Goal: Transaction & Acquisition: Purchase product/service

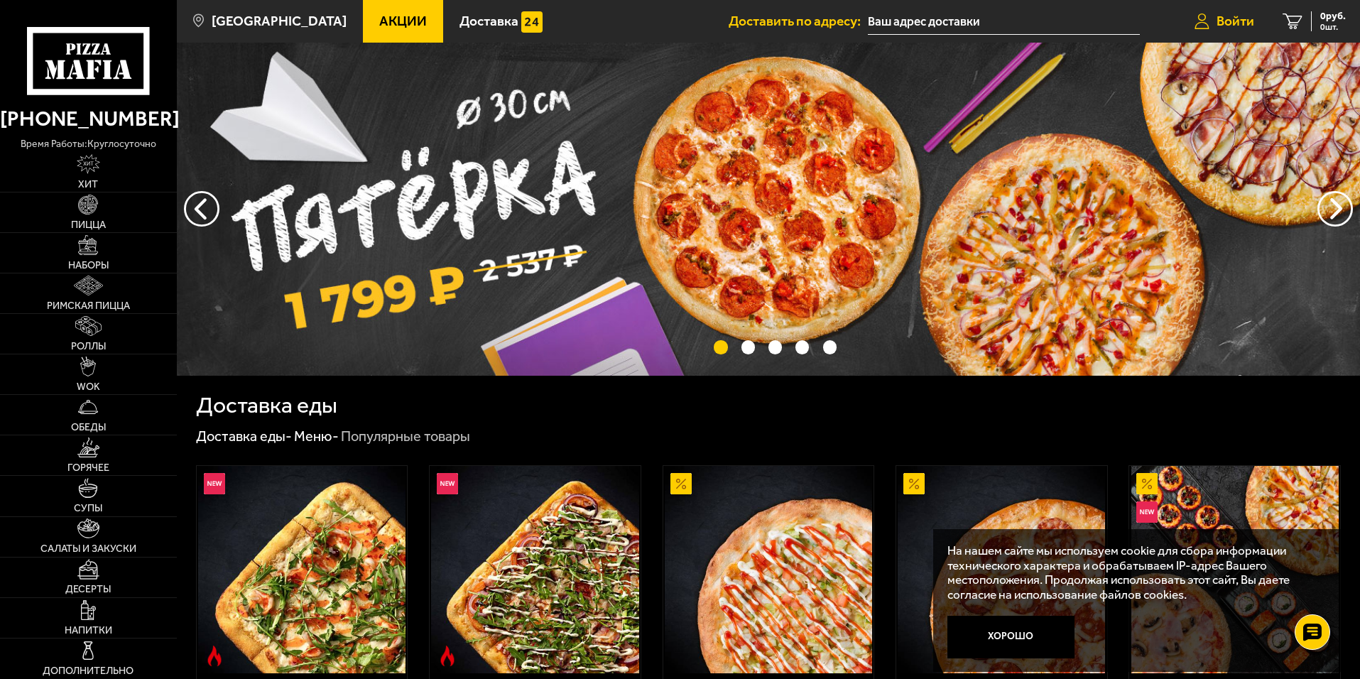
click at [1222, 19] on span "Войти" at bounding box center [1236, 20] width 38 height 13
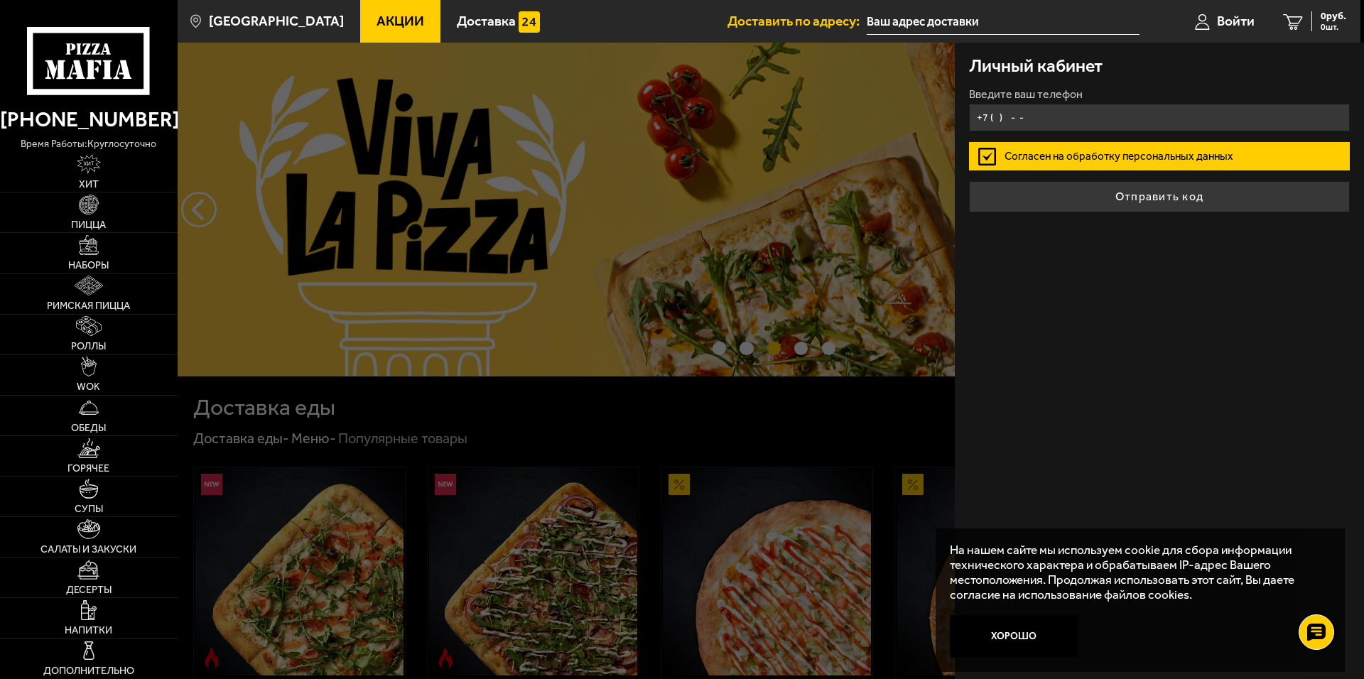
click at [1044, 121] on input "+7 ( ) - -" at bounding box center [1159, 118] width 381 height 28
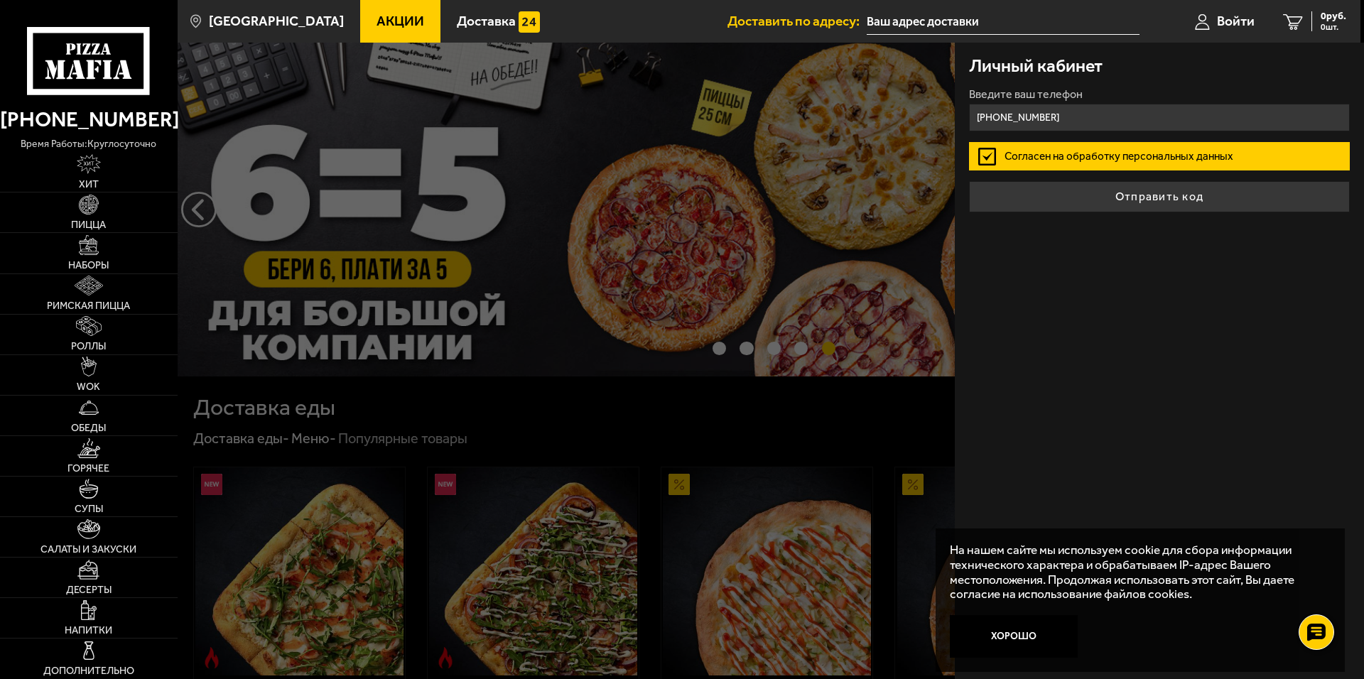
type input "[PHONE_NUMBER]"
click at [969, 181] on button "Отправить код" at bounding box center [1159, 196] width 381 height 31
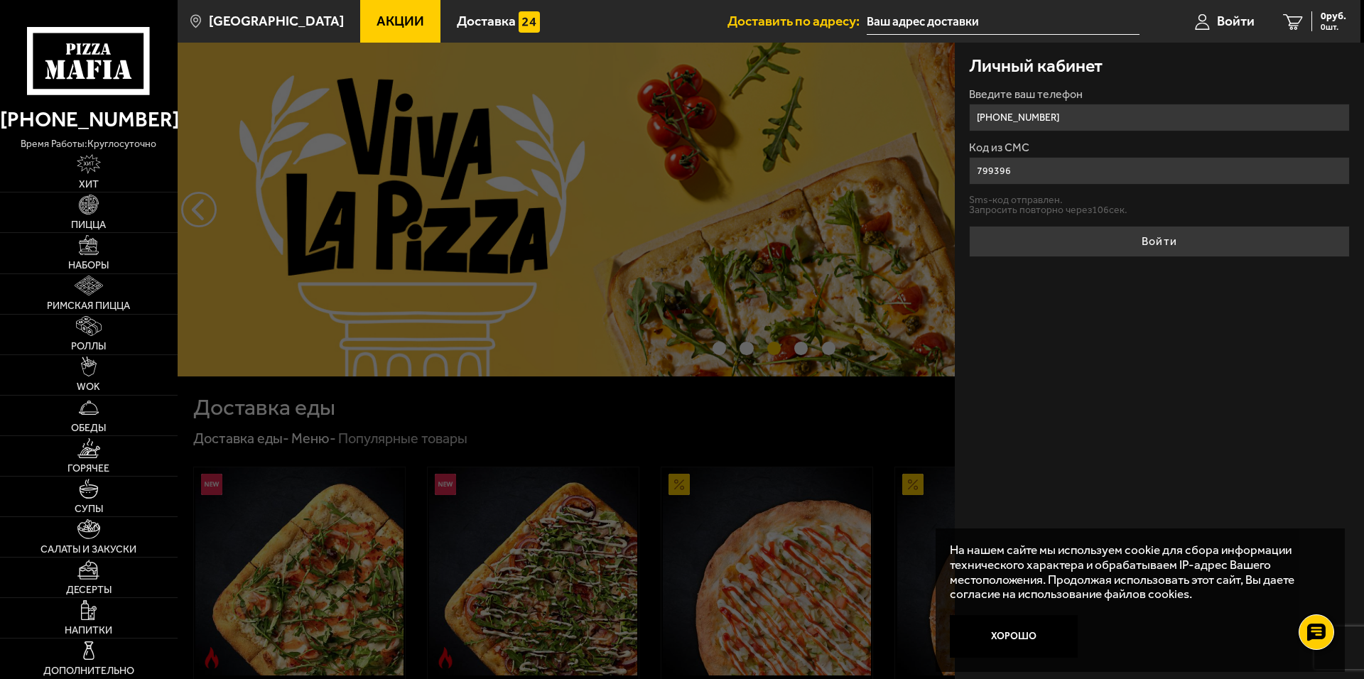
type input "799396"
click at [969, 226] on button "Войти" at bounding box center [1159, 241] width 381 height 31
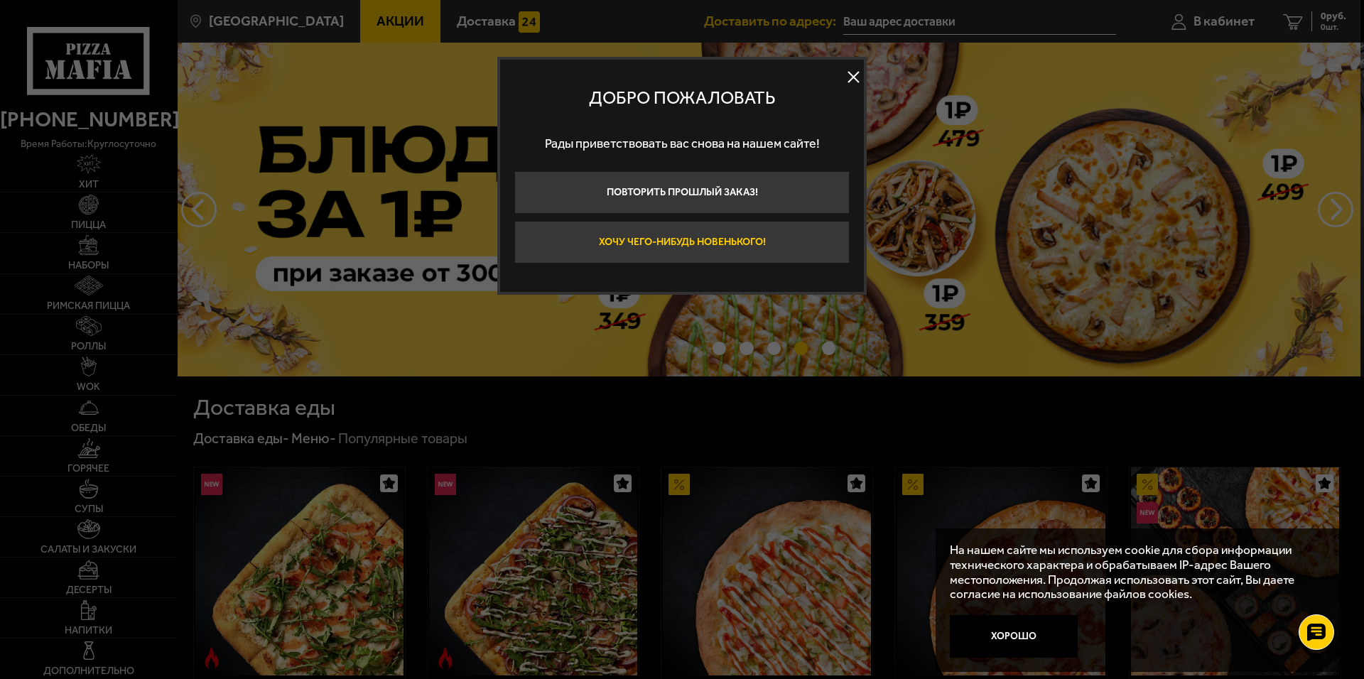
click at [727, 244] on button "Хочу чего-нибудь новенького!" at bounding box center [681, 242] width 335 height 43
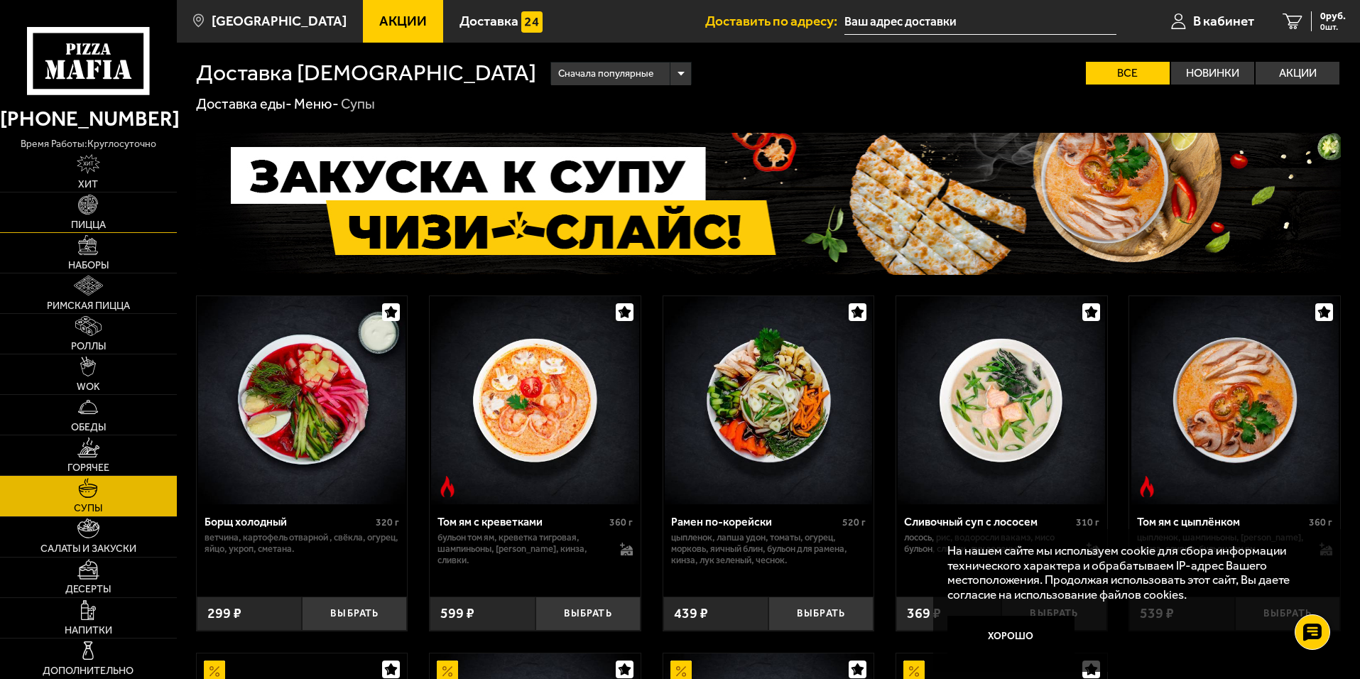
click at [89, 226] on span "Пицца" at bounding box center [88, 225] width 35 height 10
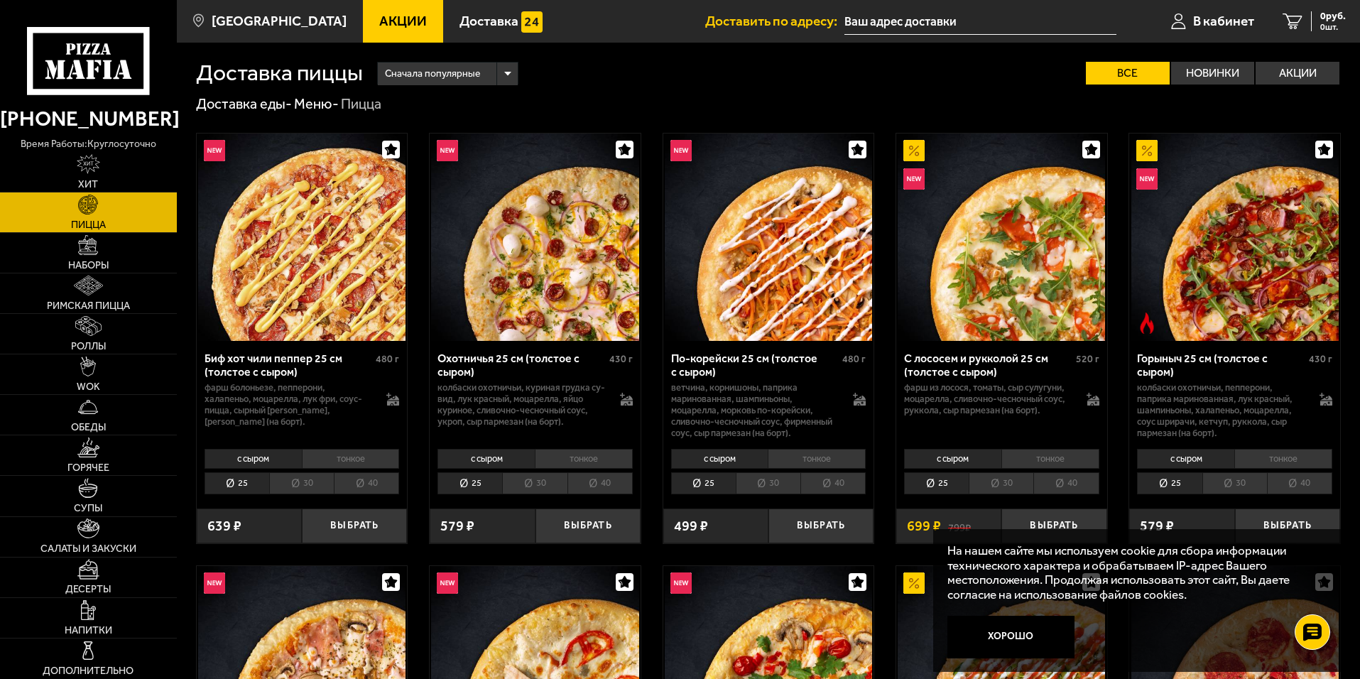
click at [389, 16] on span "Акции" at bounding box center [403, 20] width 48 height 13
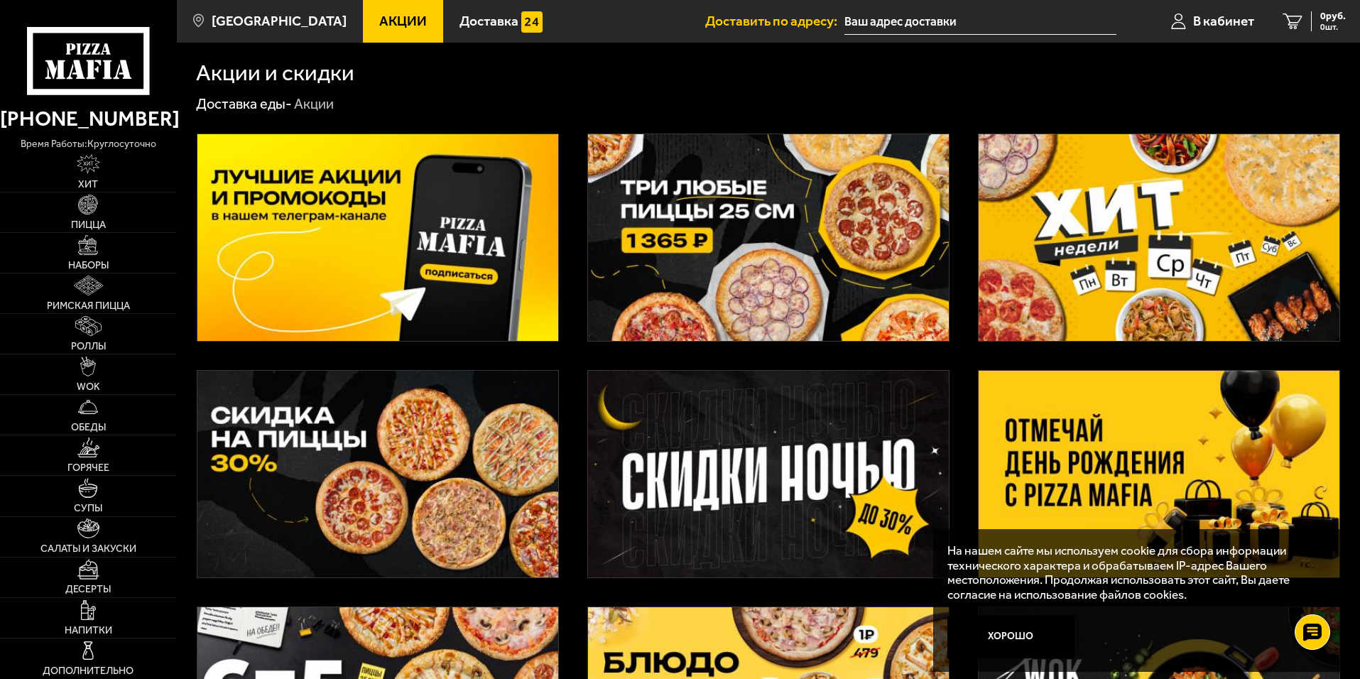
click at [372, 475] on img at bounding box center [377, 474] width 361 height 207
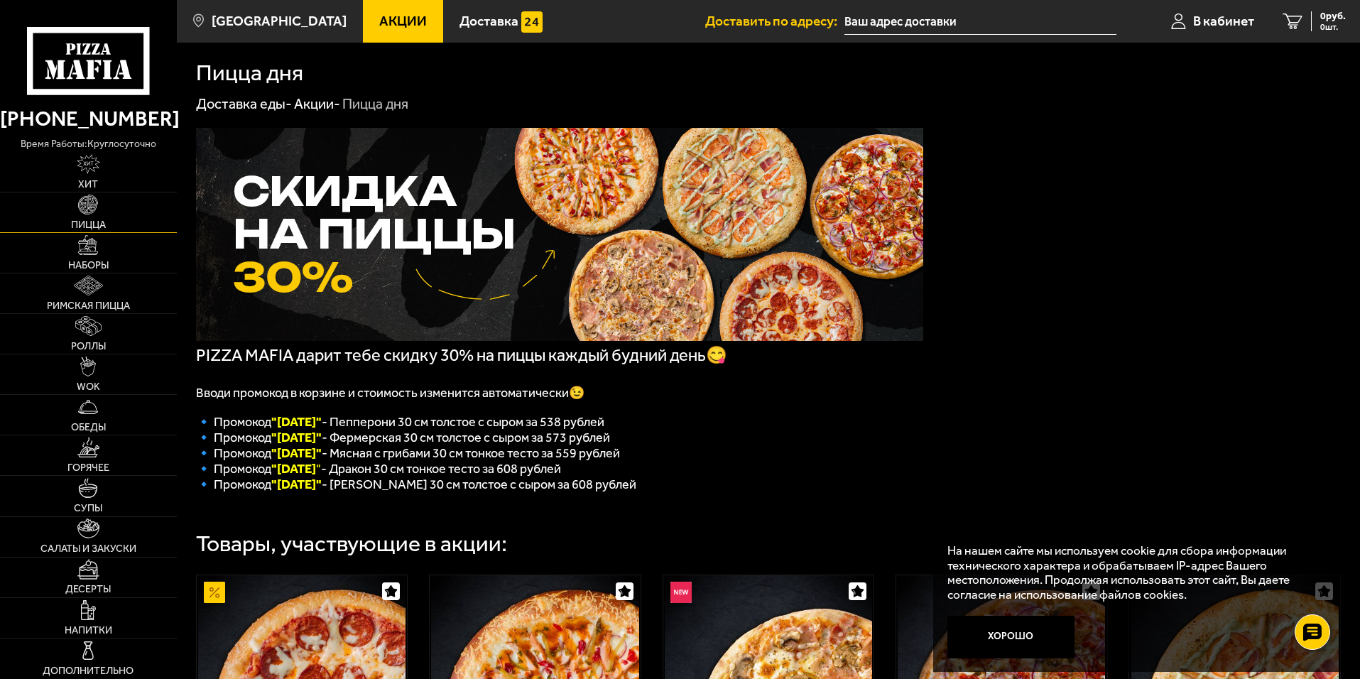
click at [84, 209] on img at bounding box center [88, 205] width 20 height 20
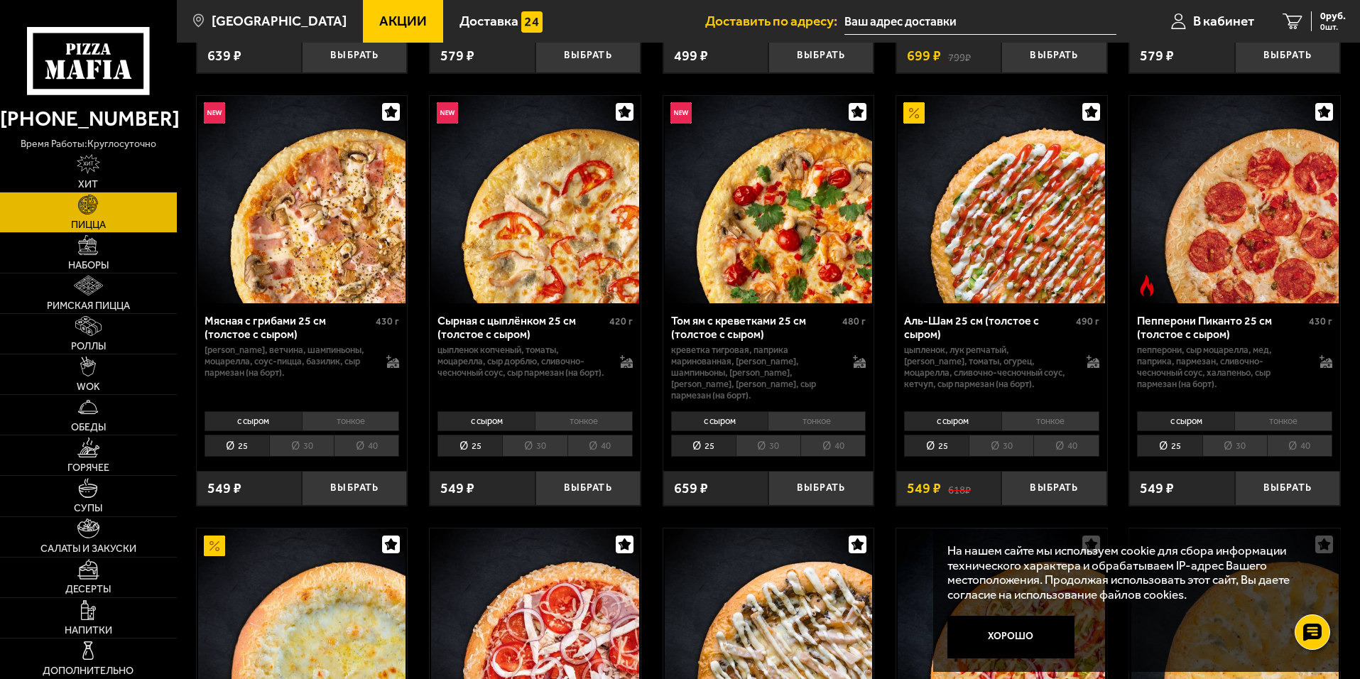
scroll to position [497, 0]
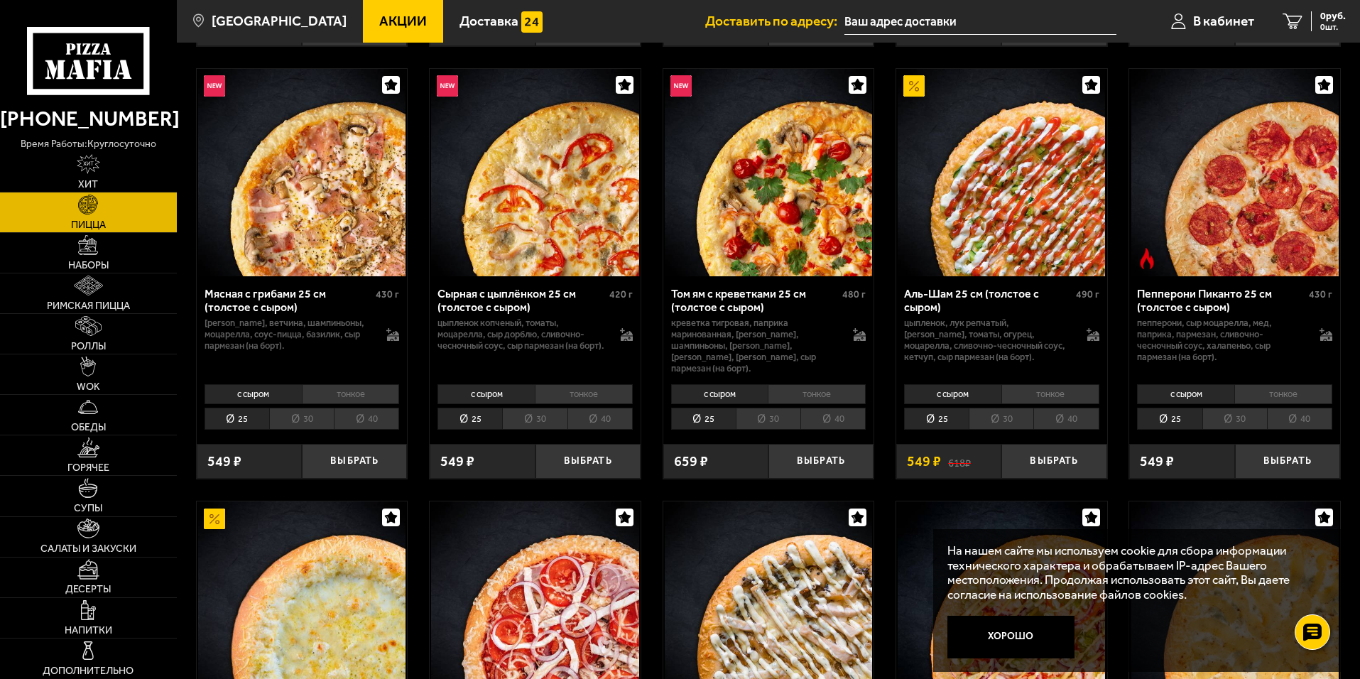
click at [1064, 386] on li "тонкое" at bounding box center [1051, 394] width 98 height 20
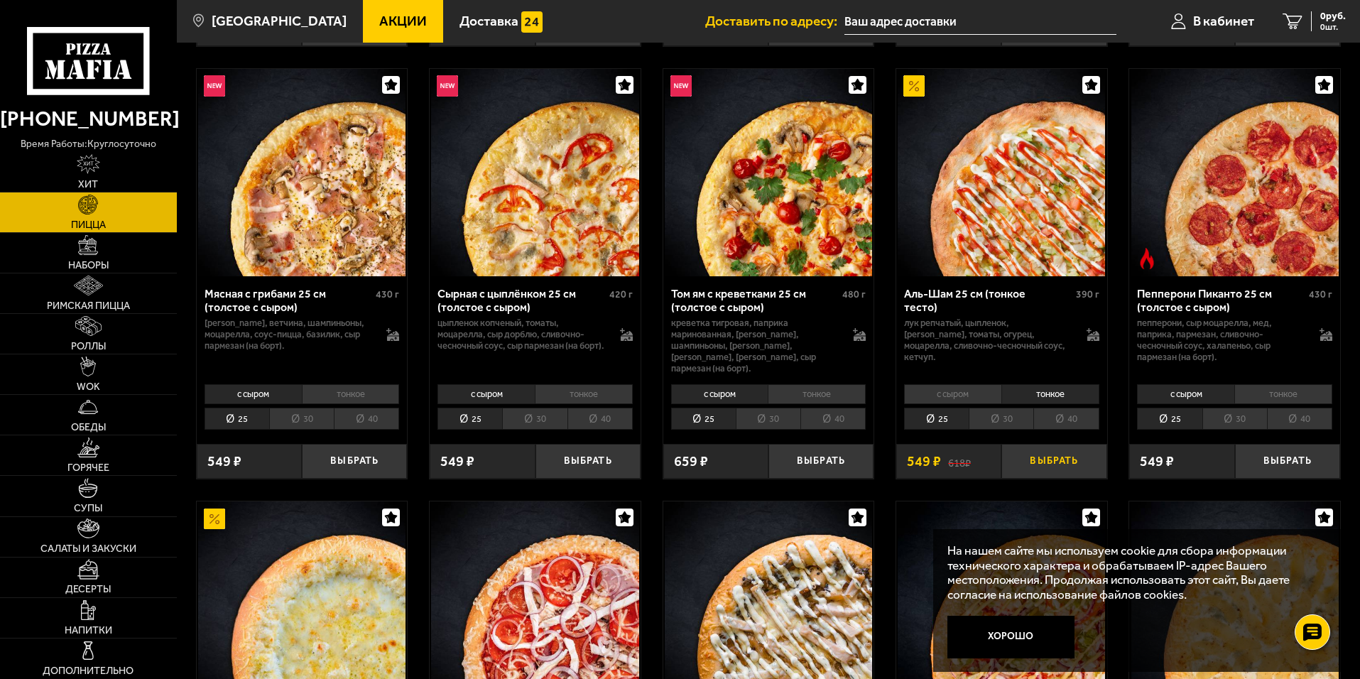
click at [1051, 459] on button "Выбрать" at bounding box center [1054, 461] width 105 height 35
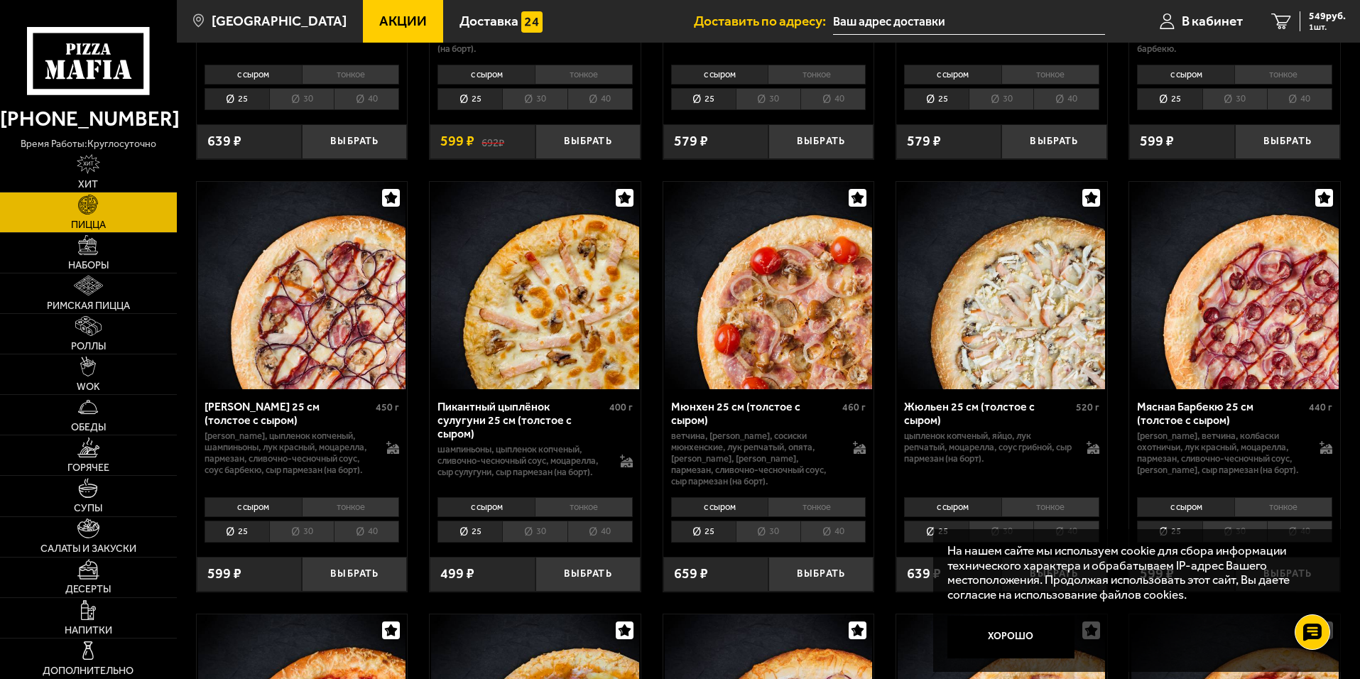
scroll to position [2202, 0]
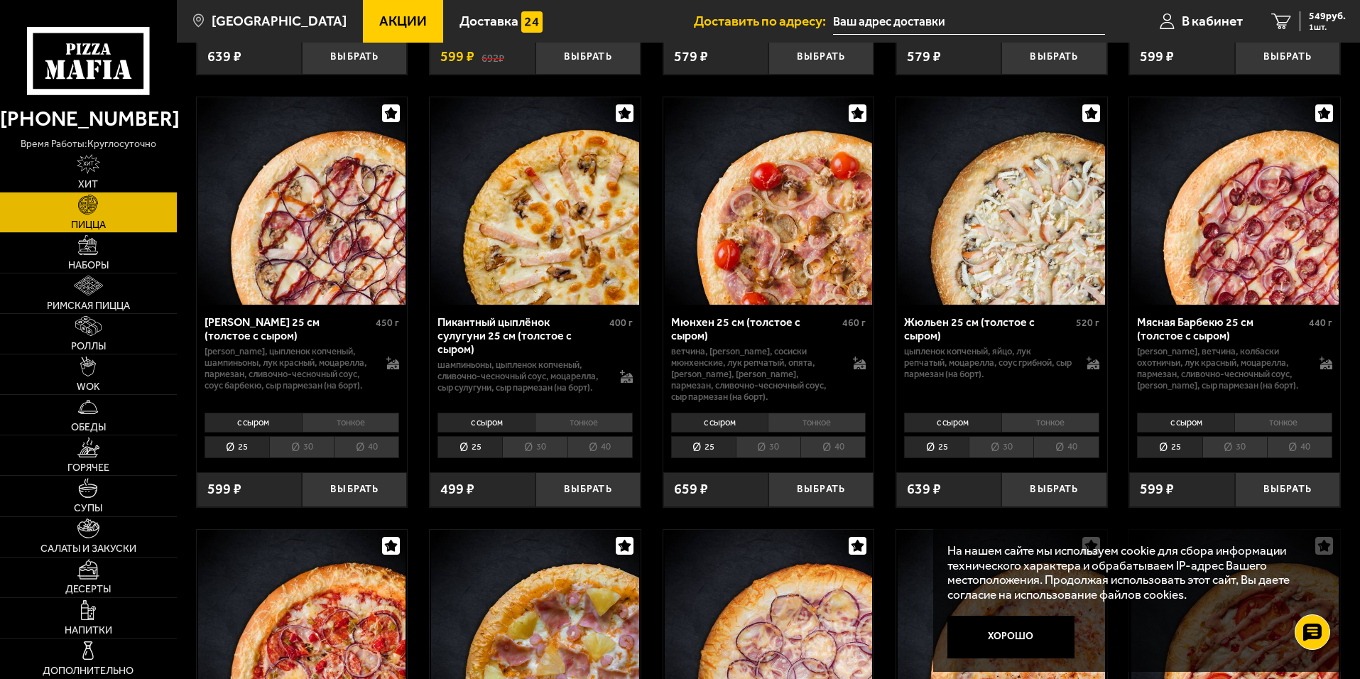
click at [308, 455] on li "30" at bounding box center [301, 447] width 65 height 22
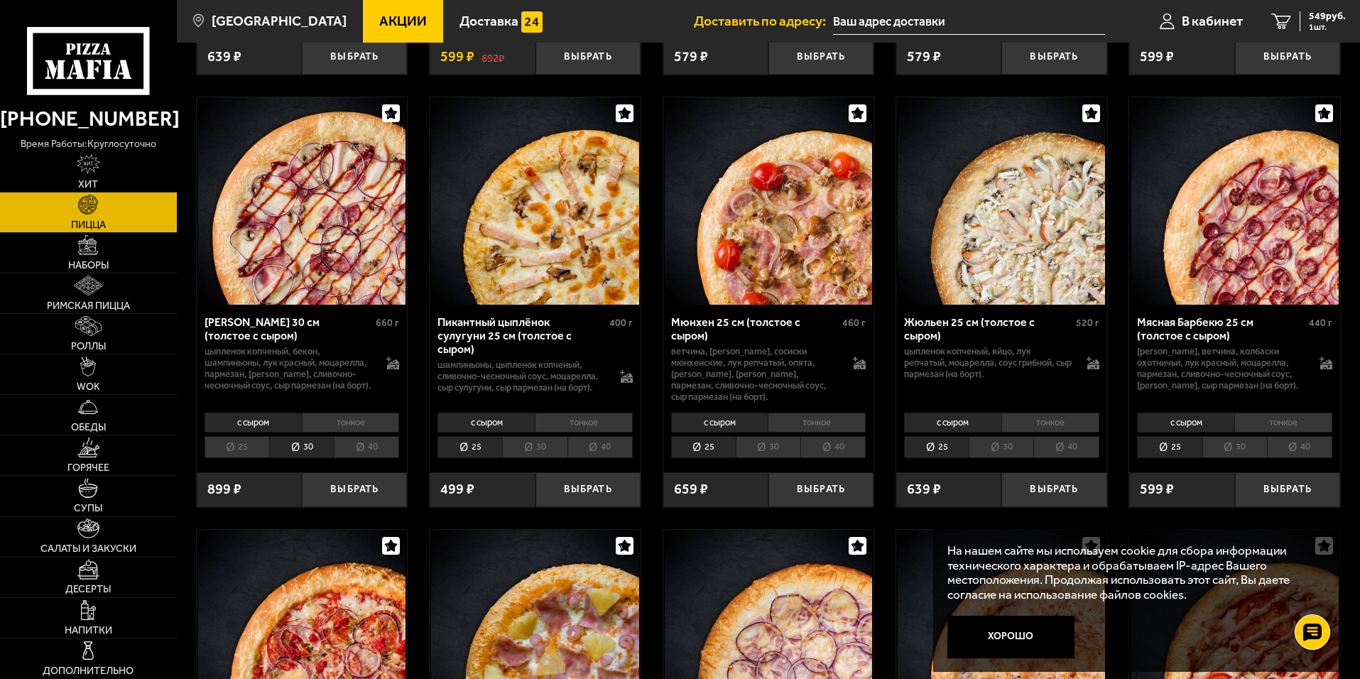
click at [358, 431] on li "тонкое" at bounding box center [351, 423] width 98 height 20
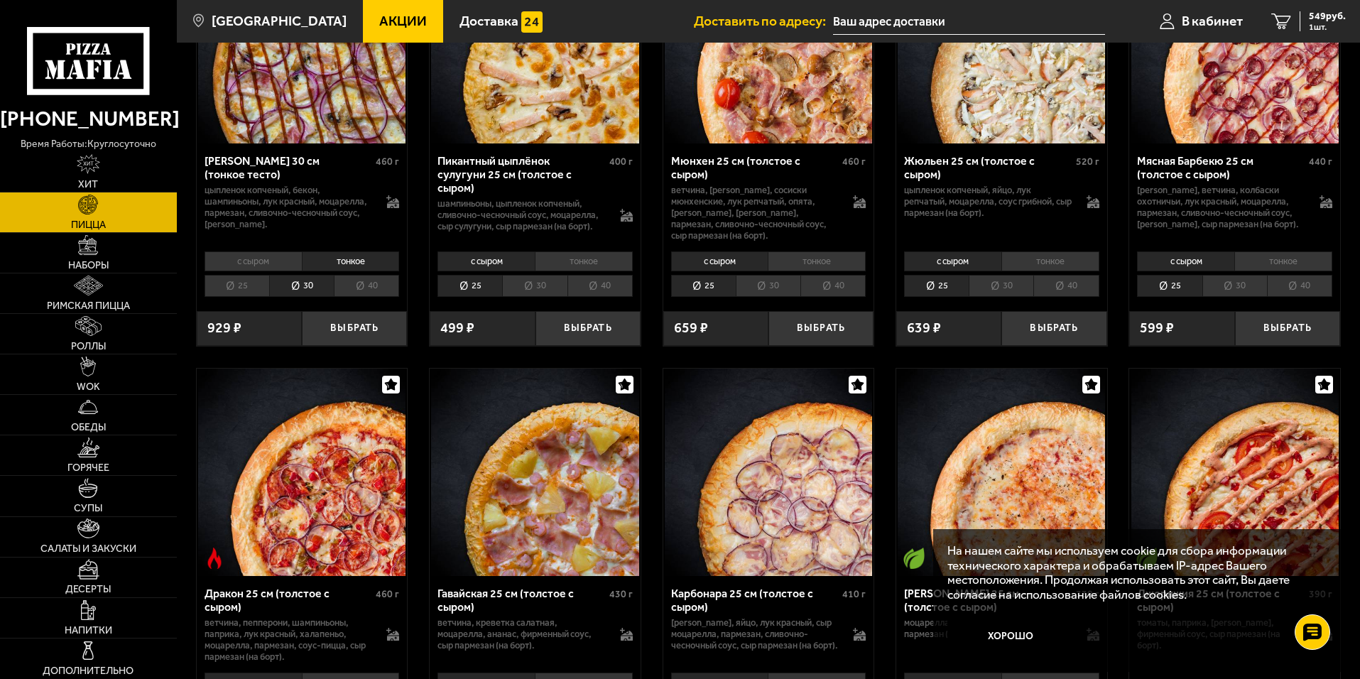
scroll to position [2415, 0]
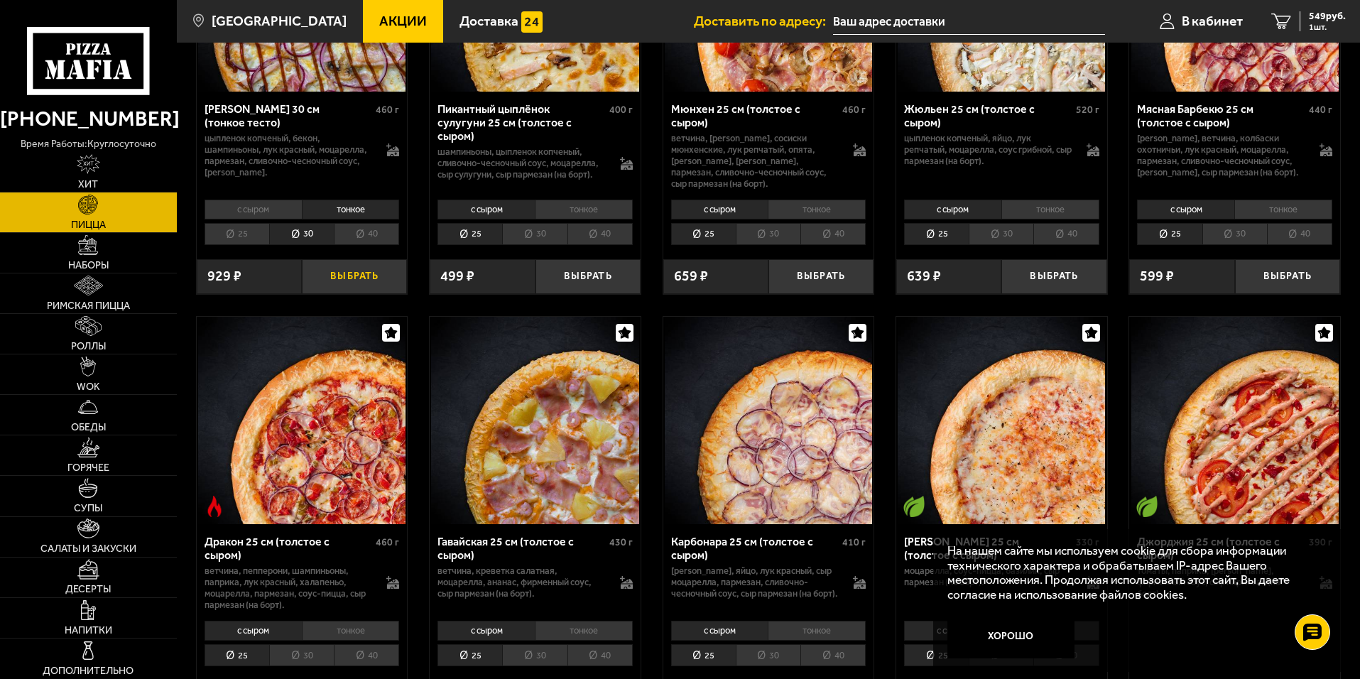
click at [346, 287] on button "Выбрать" at bounding box center [354, 276] width 105 height 35
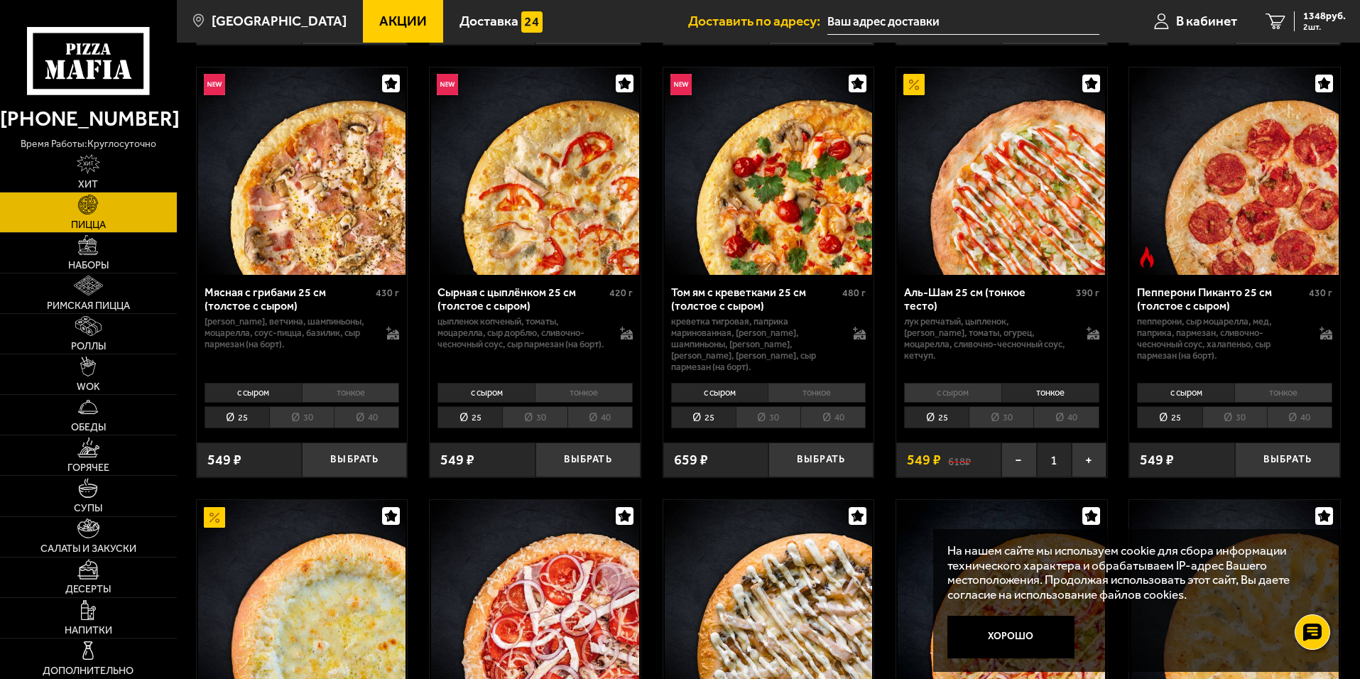
scroll to position [497, 0]
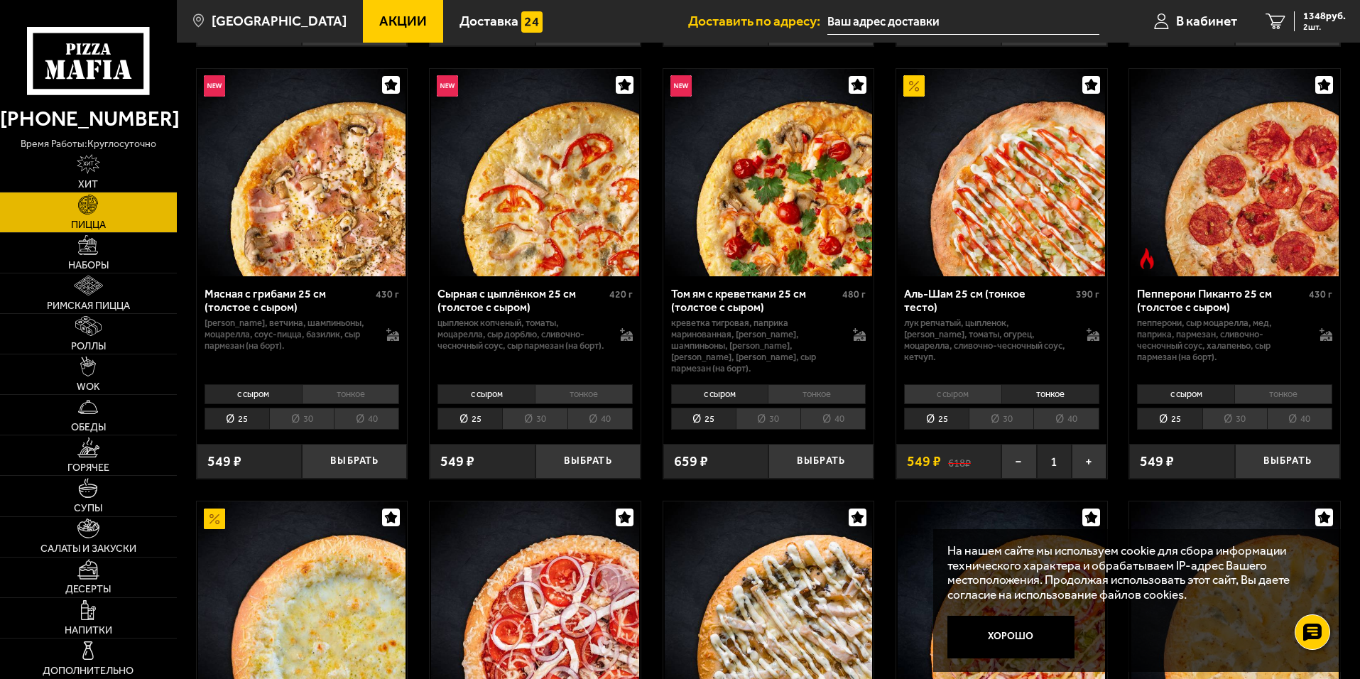
click at [1013, 413] on li "30" at bounding box center [1001, 419] width 65 height 22
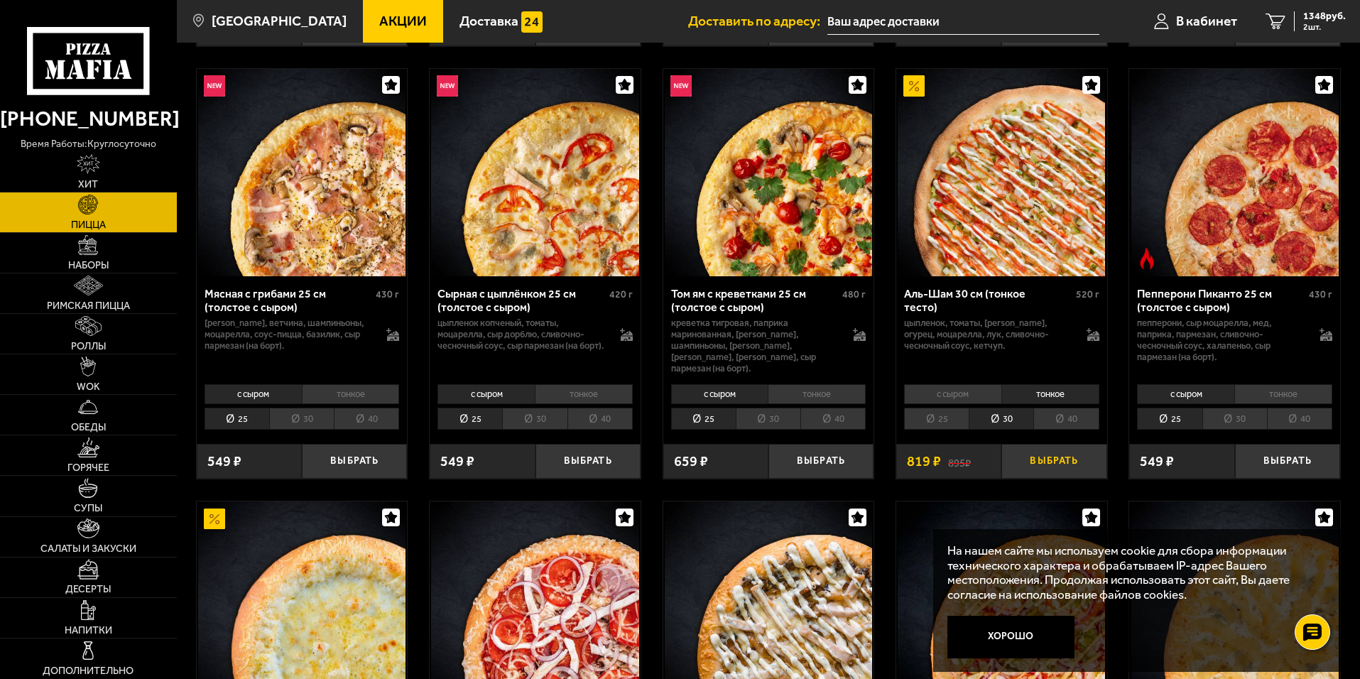
click at [1040, 453] on button "Выбрать" at bounding box center [1054, 461] width 105 height 35
click at [1267, 21] on icon "3" at bounding box center [1276, 21] width 20 height 16
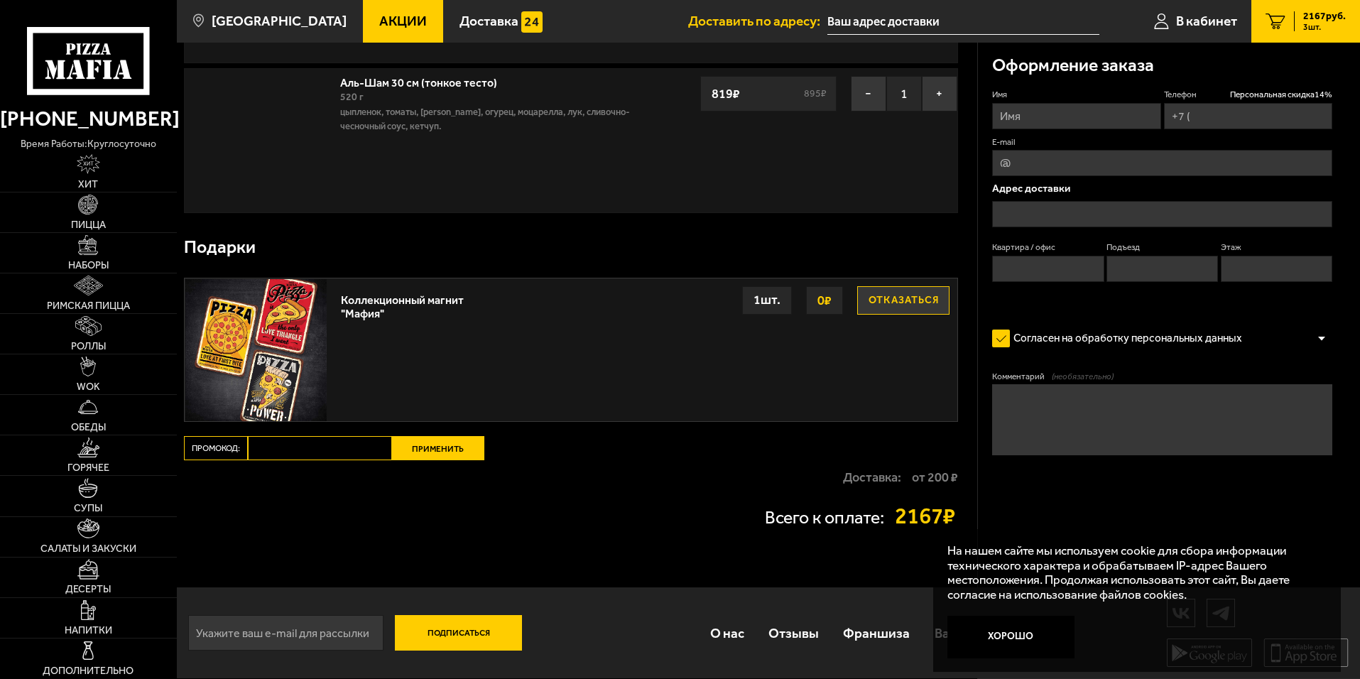
type input "[PHONE_NUMBER]"
type input "[STREET_ADDRESS][PERSON_NAME]"
type input "21"
type input "1"
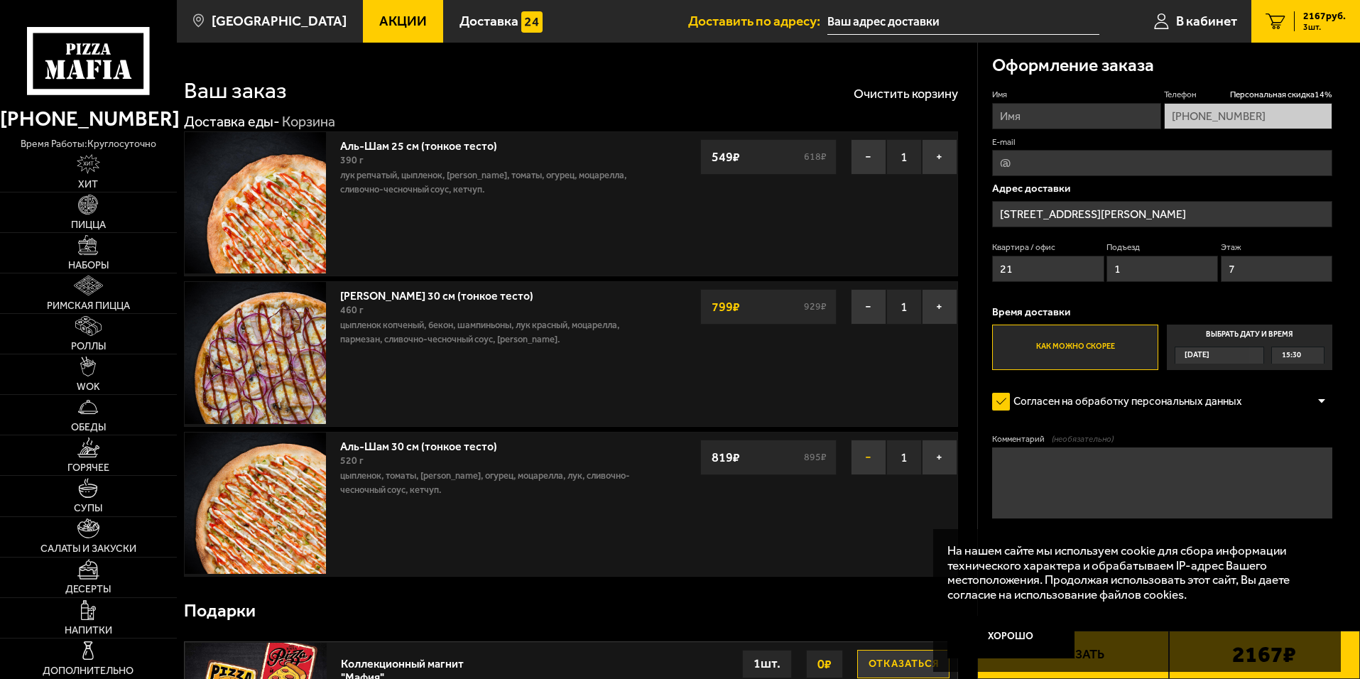
click at [863, 462] on button "−" at bounding box center [869, 458] width 36 height 36
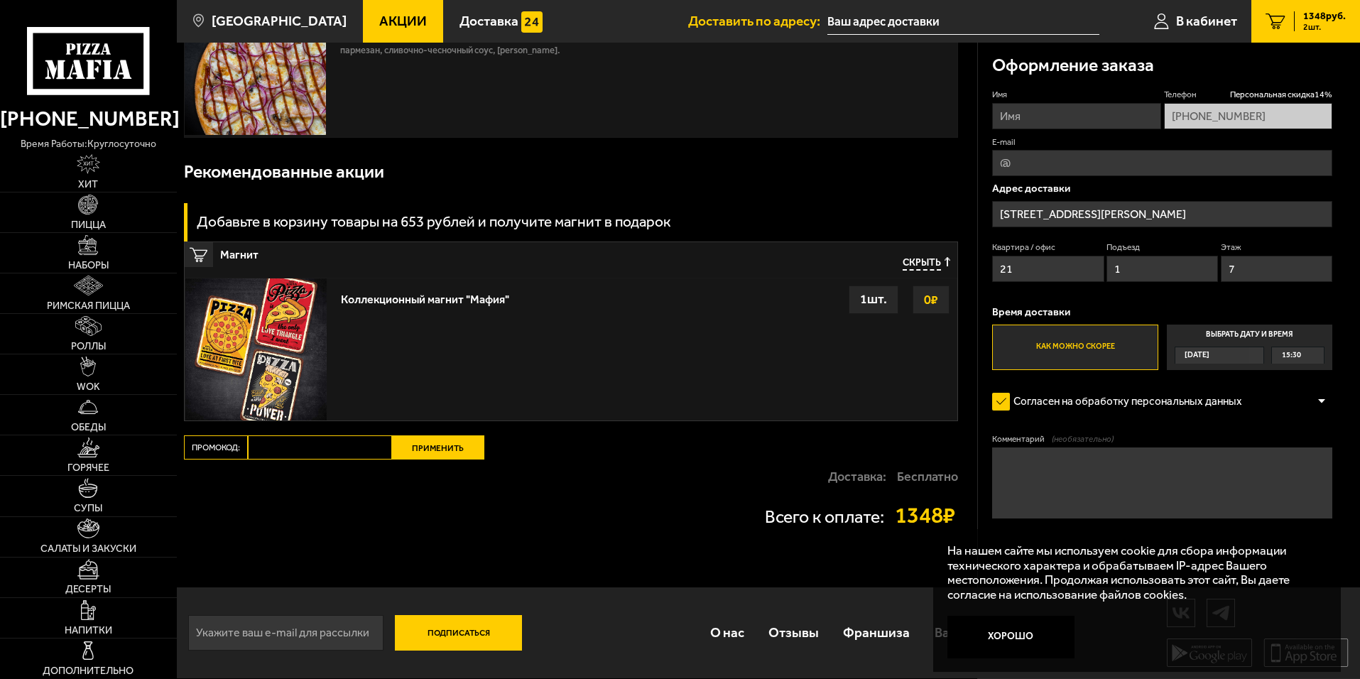
scroll to position [291, 0]
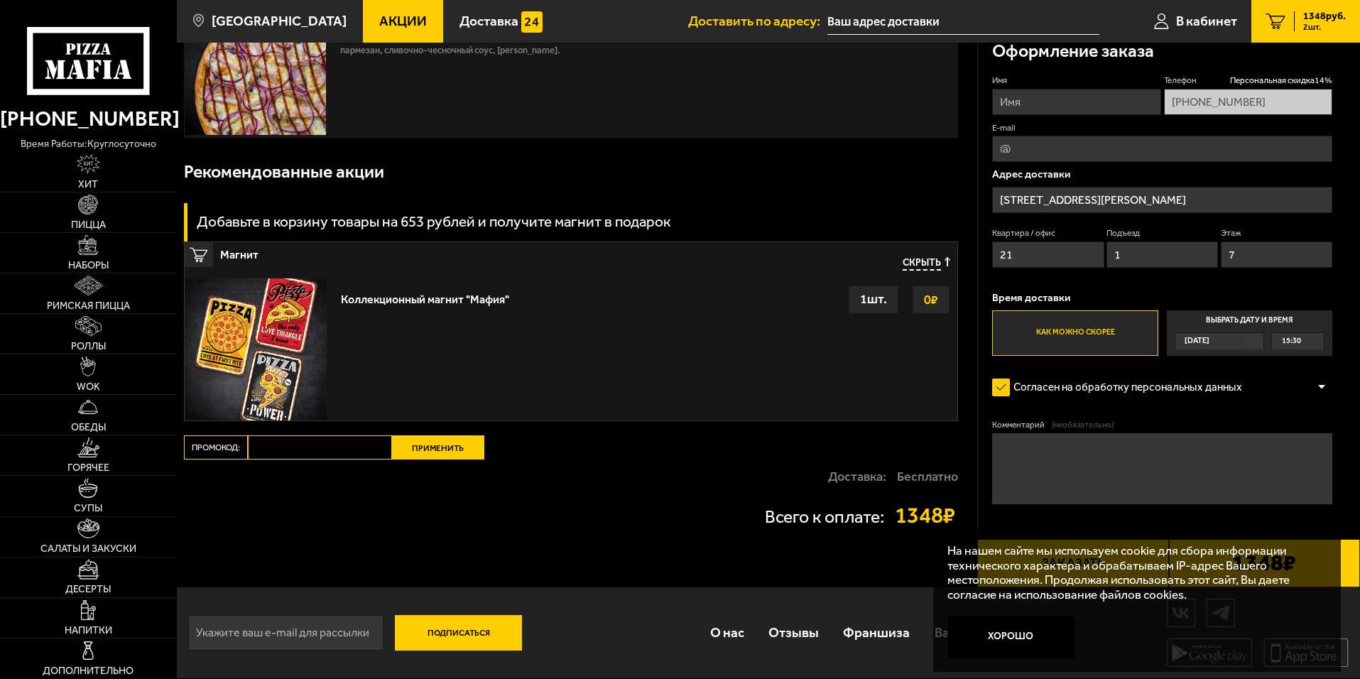
drag, startPoint x: 1238, startPoint y: 256, endPoint x: 1230, endPoint y: 256, distance: 7.8
click at [1230, 256] on input "7" at bounding box center [1277, 255] width 112 height 26
type input "6"
click at [1033, 633] on button "Хорошо" at bounding box center [1012, 637] width 128 height 43
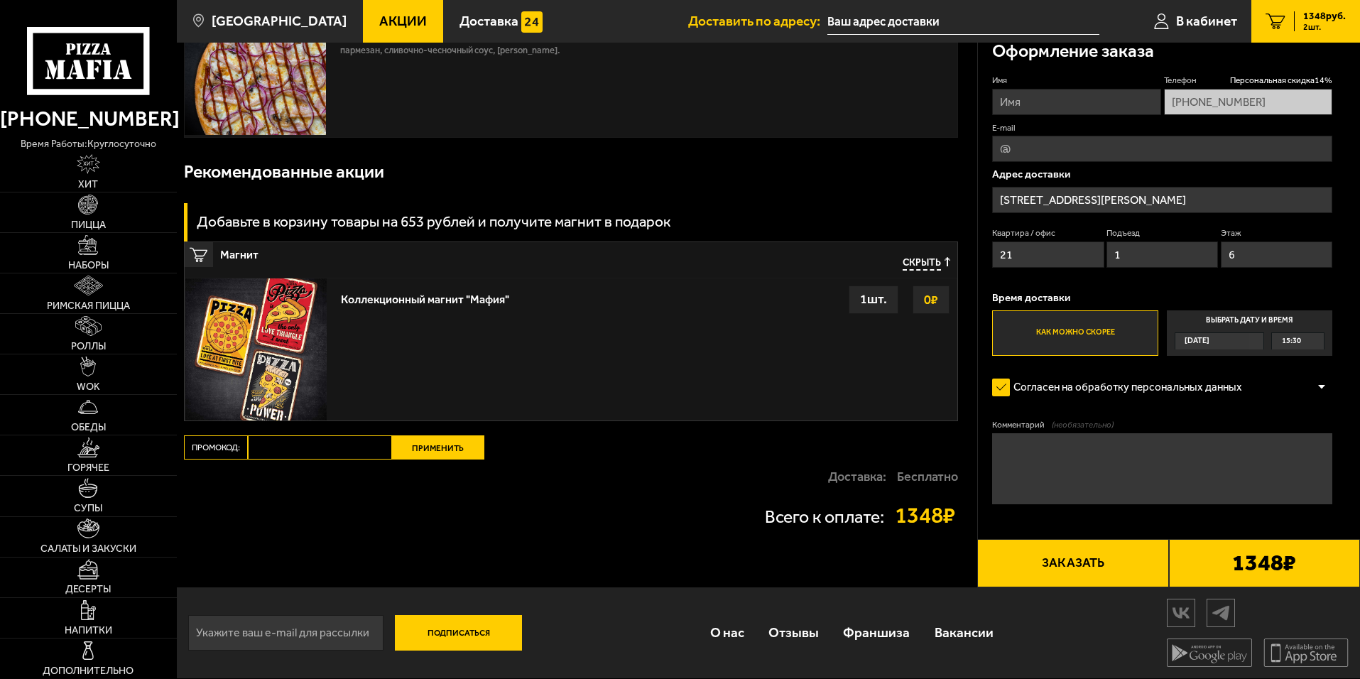
click at [1073, 561] on button "Заказать" at bounding box center [1073, 563] width 191 height 48
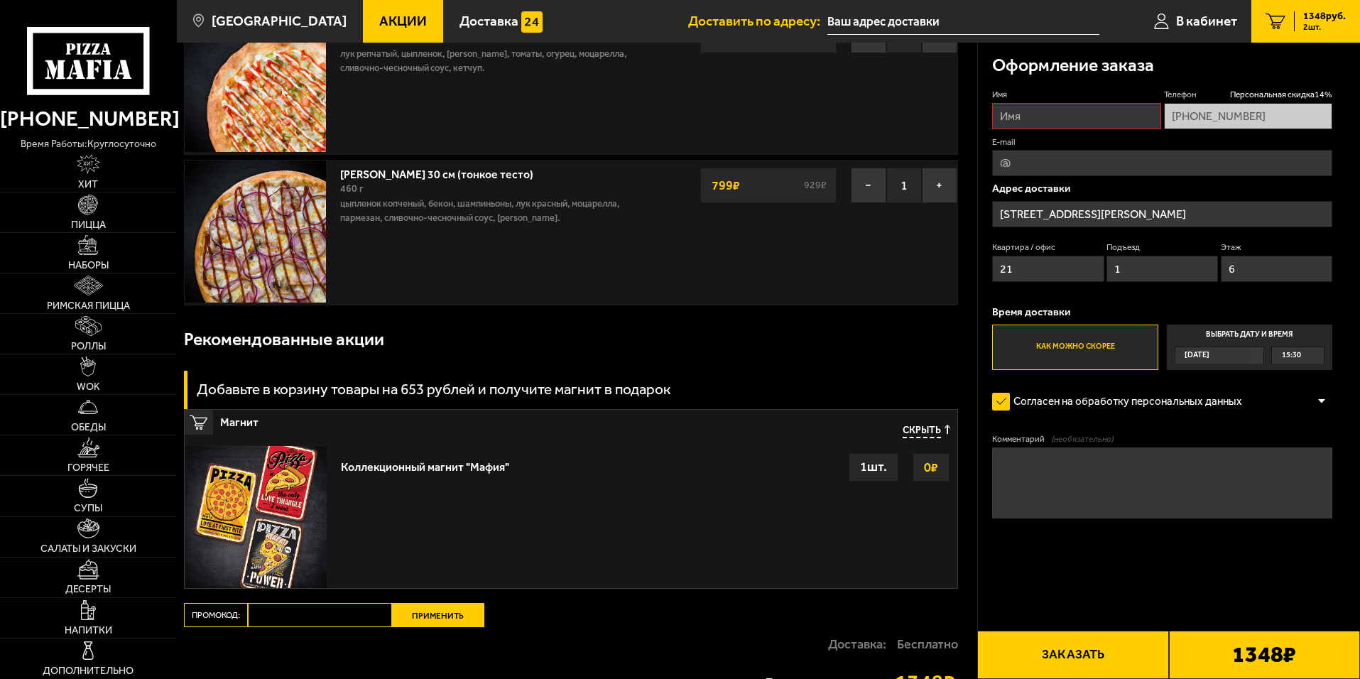
scroll to position [0, 0]
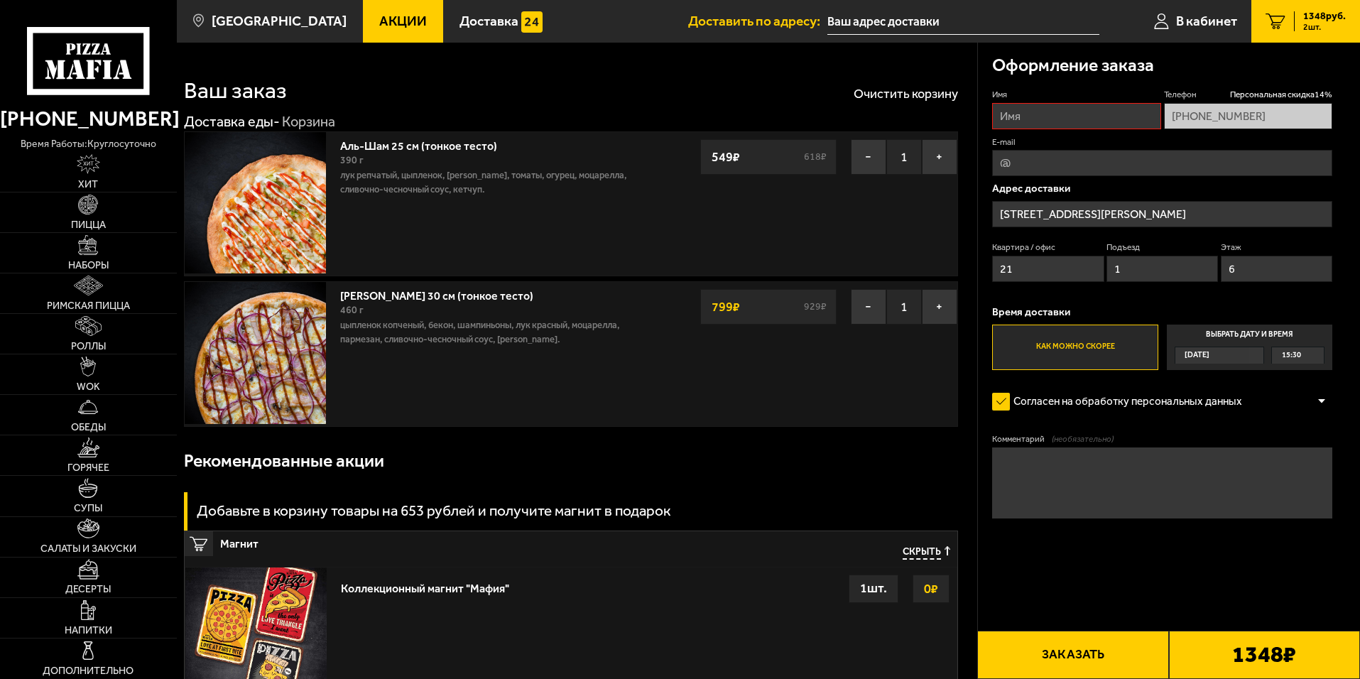
click at [1027, 120] on input "Имя" at bounding box center [1076, 116] width 168 height 26
type input "[PERSON_NAME]"
click at [1267, 416] on div "Согласен на обработку персональных данных" at bounding box center [1162, 402] width 340 height 28
click at [1227, 357] on div "[DATE]" at bounding box center [1213, 355] width 75 height 16
click at [0, 0] on input "Выбрать дату и время [DATE] 15:30" at bounding box center [0, 0] width 0 height 0
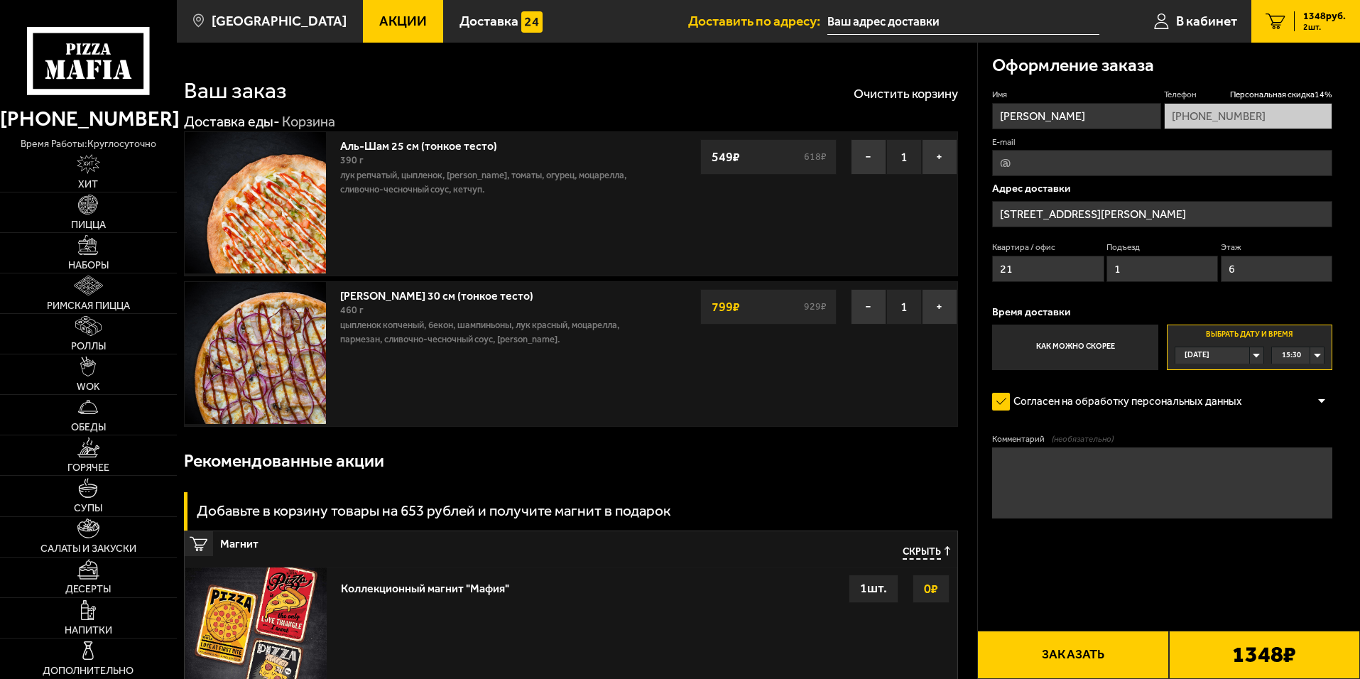
click at [1227, 357] on div "[DATE]" at bounding box center [1213, 355] width 75 height 16
click at [1315, 356] on div "15:30" at bounding box center [1298, 355] width 52 height 16
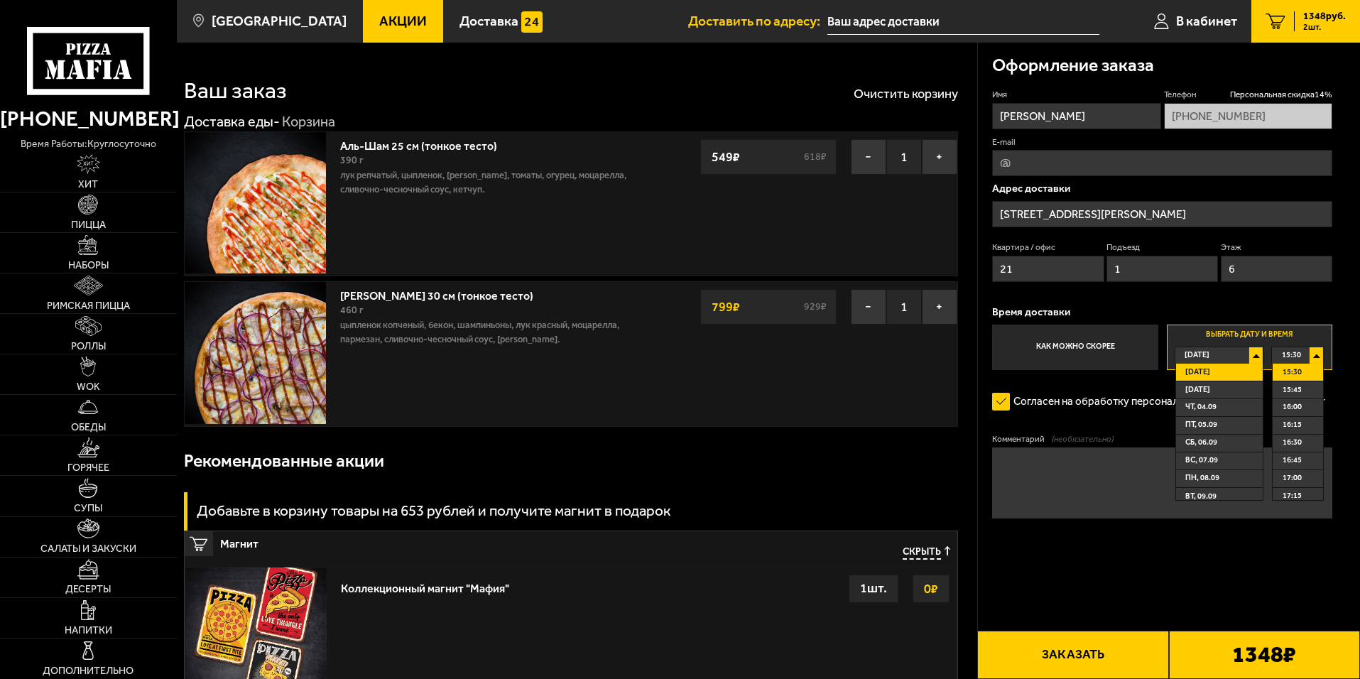
click at [1085, 344] on label "Как можно скорее" at bounding box center [1075, 347] width 166 height 45
click at [0, 0] on input "Как можно скорее" at bounding box center [0, 0] width 0 height 0
click at [1085, 344] on label "Как можно скорее" at bounding box center [1075, 347] width 166 height 45
click at [0, 0] on input "Как можно скорее" at bounding box center [0, 0] width 0 height 0
click at [1066, 654] on button "Заказать" at bounding box center [1073, 655] width 191 height 48
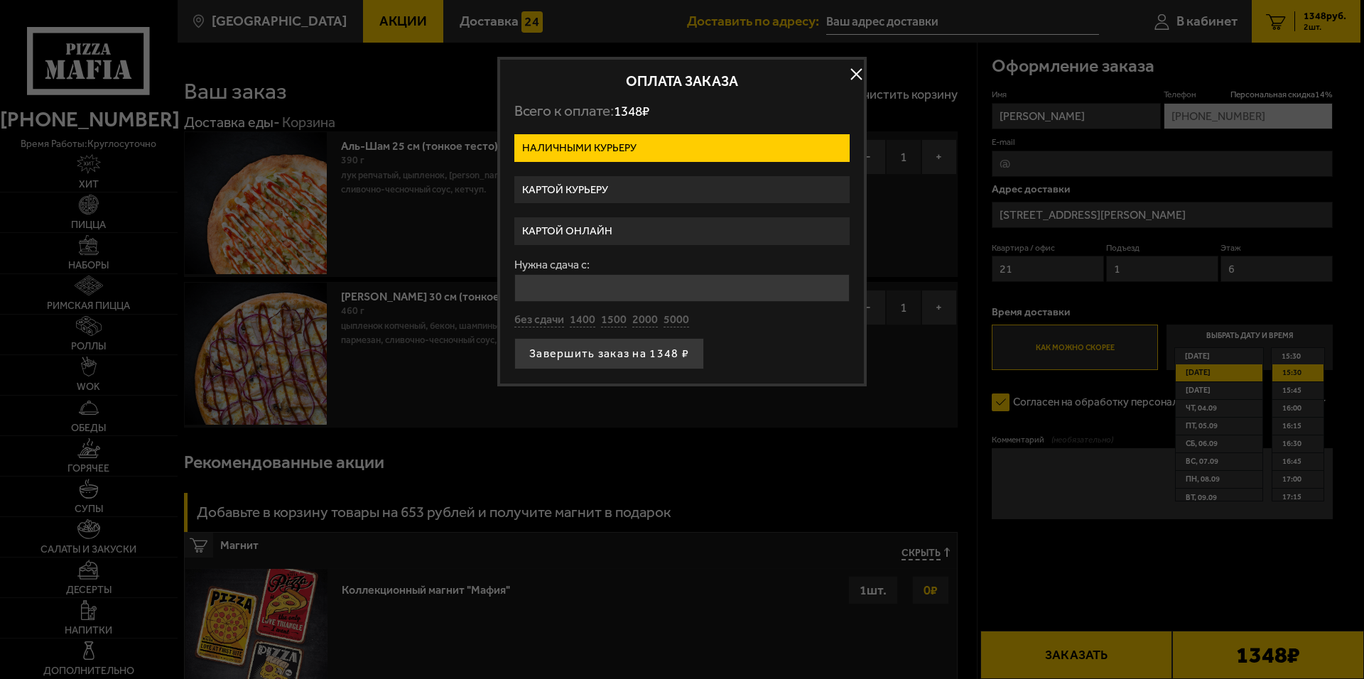
click at [616, 188] on label "Картой курьеру" at bounding box center [681, 190] width 335 height 28
click at [0, 0] on input "Картой курьеру" at bounding box center [0, 0] width 0 height 0
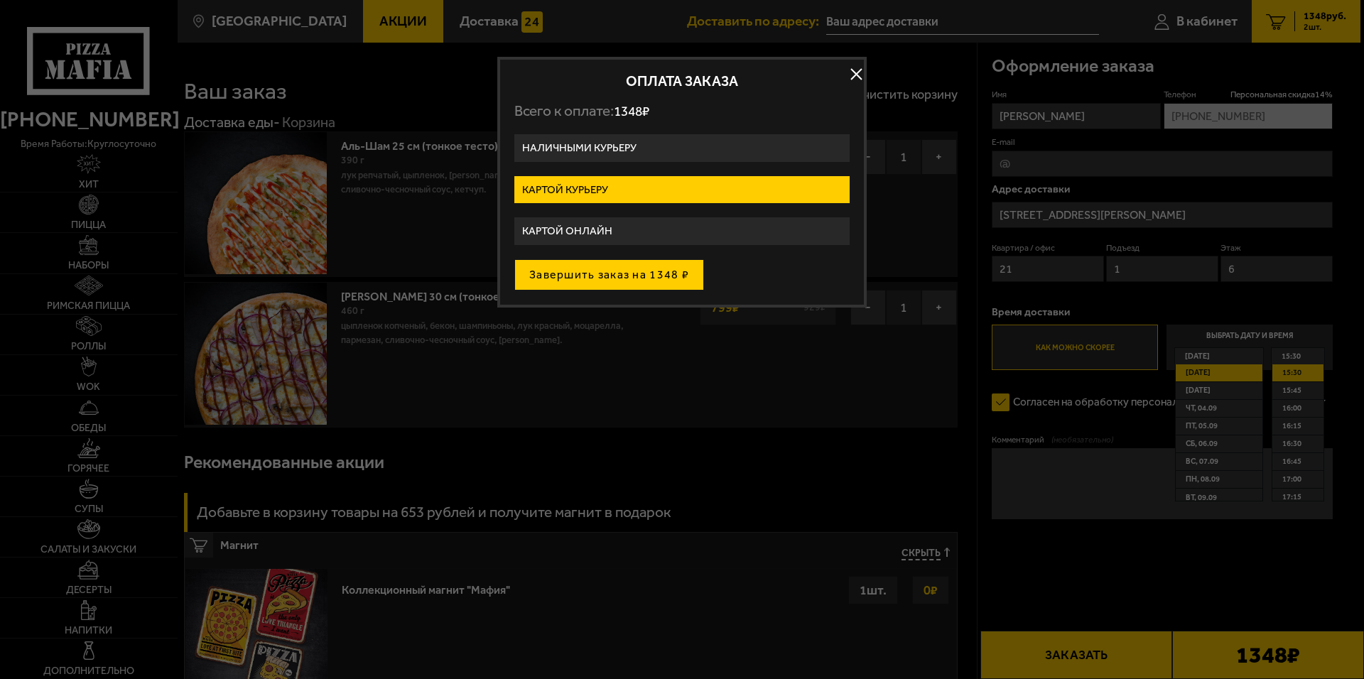
click at [629, 275] on button "Завершить заказ на 1348 ₽" at bounding box center [609, 274] width 190 height 31
